Goal: Information Seeking & Learning: Learn about a topic

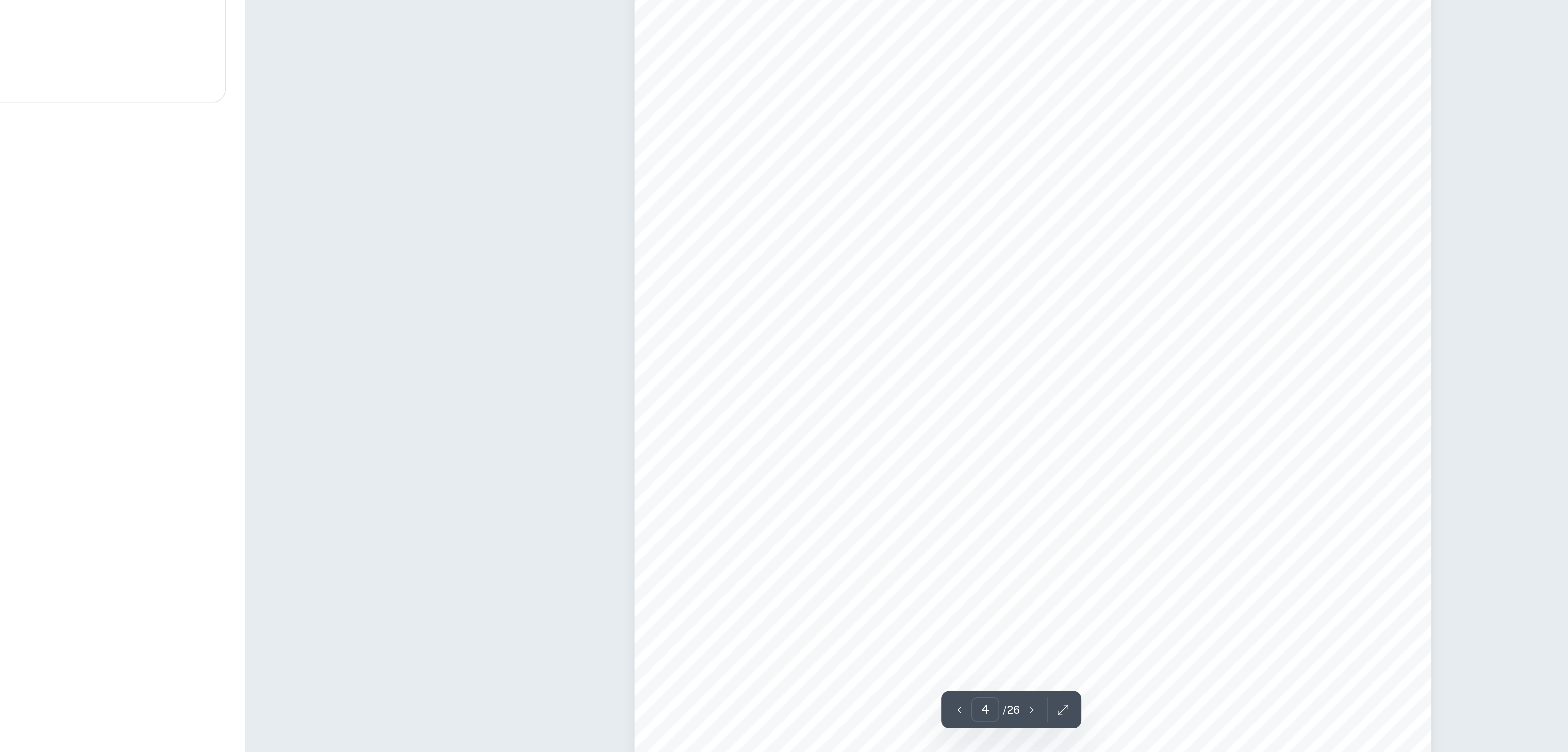
scroll to position [2059, 0]
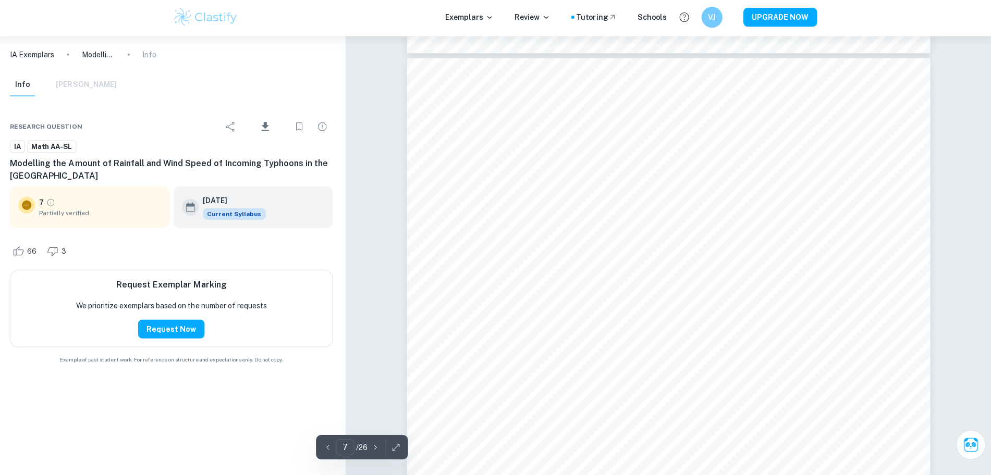
scroll to position [4208, 0]
